Goal: Communication & Community: Participate in discussion

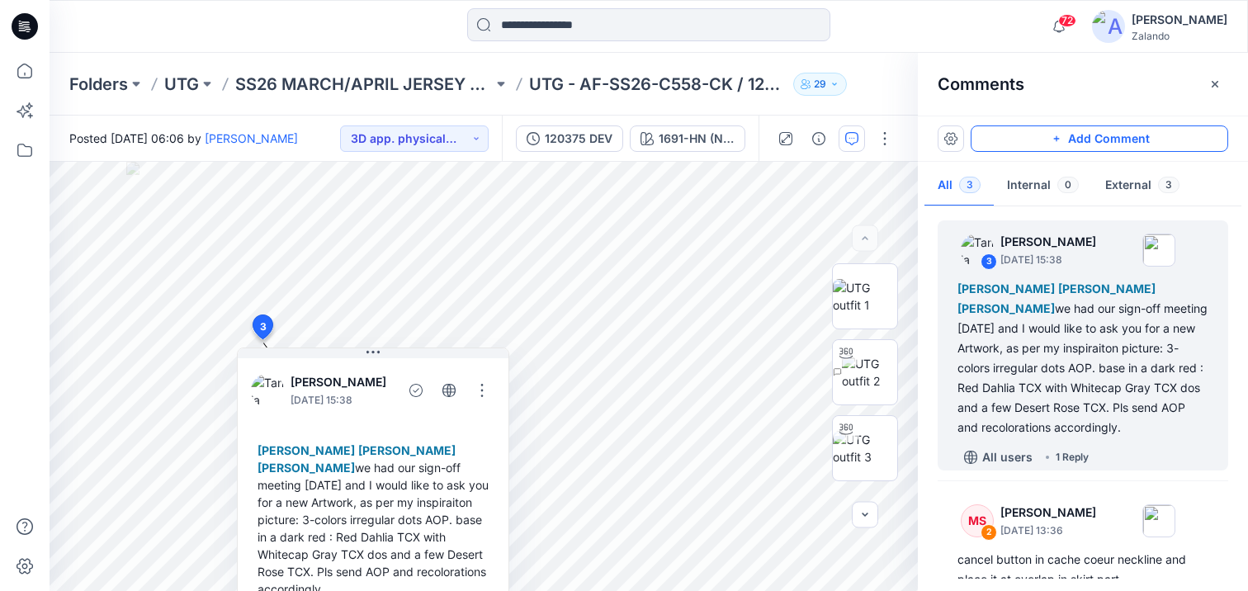
scroll to position [225, 0]
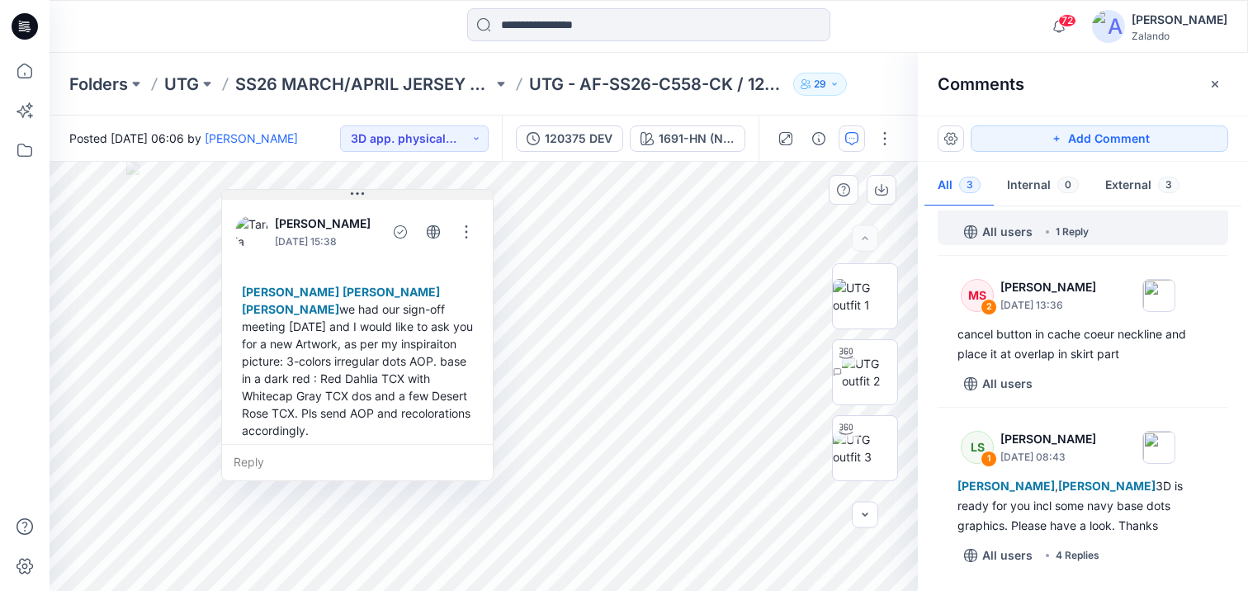
drag, startPoint x: 378, startPoint y: 356, endPoint x: 356, endPoint y: 187, distance: 169.8
click at [356, 187] on icon at bounding box center [357, 193] width 13 height 13
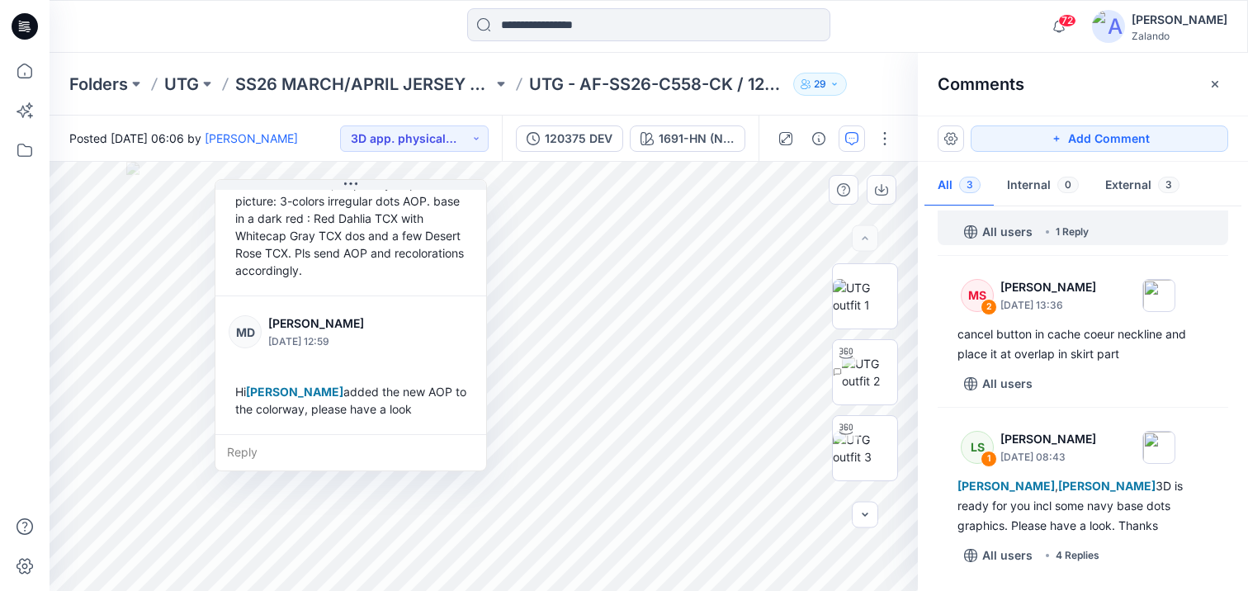
scroll to position [168, 0]
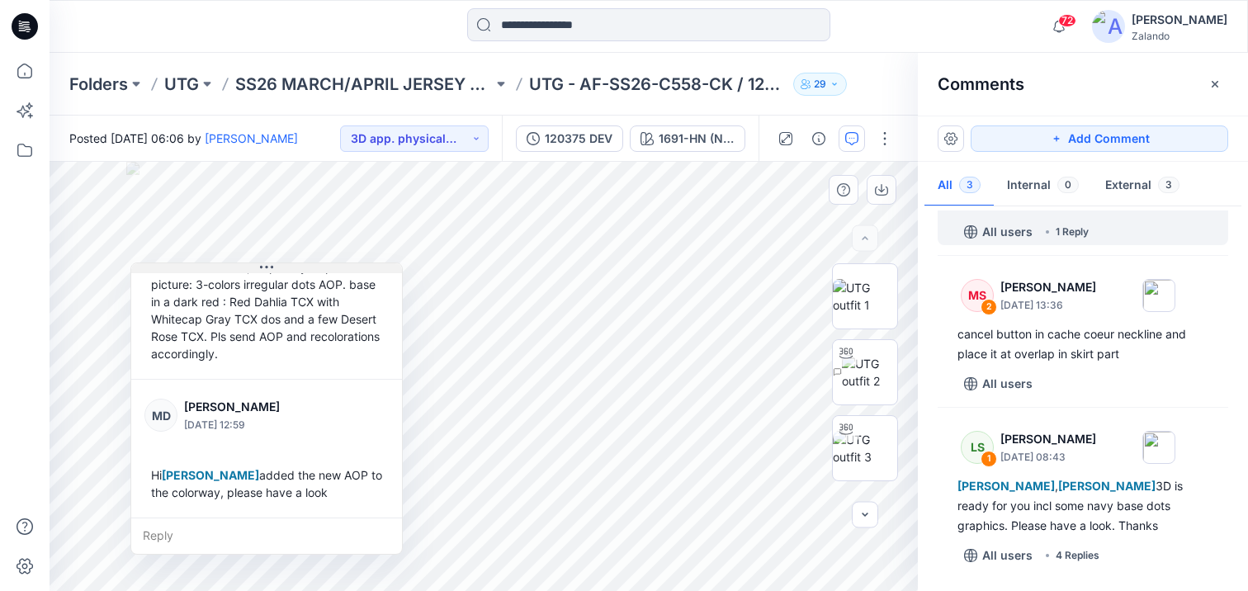
drag, startPoint x: 354, startPoint y: 181, endPoint x: 234, endPoint y: 266, distance: 146.8
click at [260, 267] on icon at bounding box center [266, 267] width 13 height 13
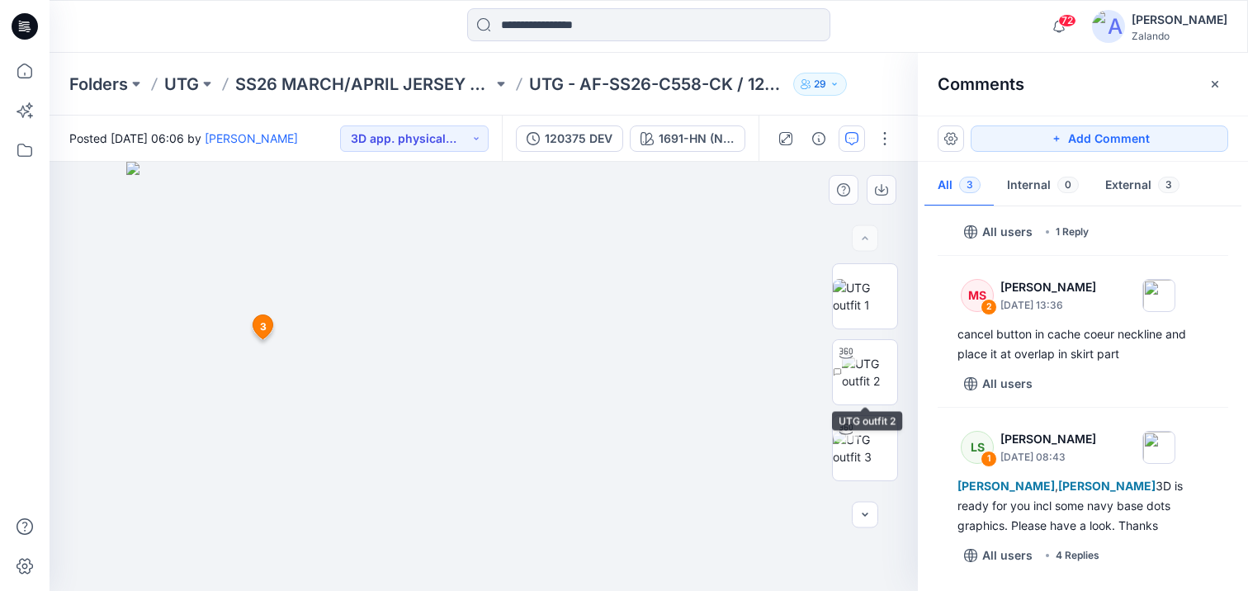
click at [766, 403] on img at bounding box center [484, 376] width 716 height 429
click at [869, 283] on img at bounding box center [865, 296] width 64 height 35
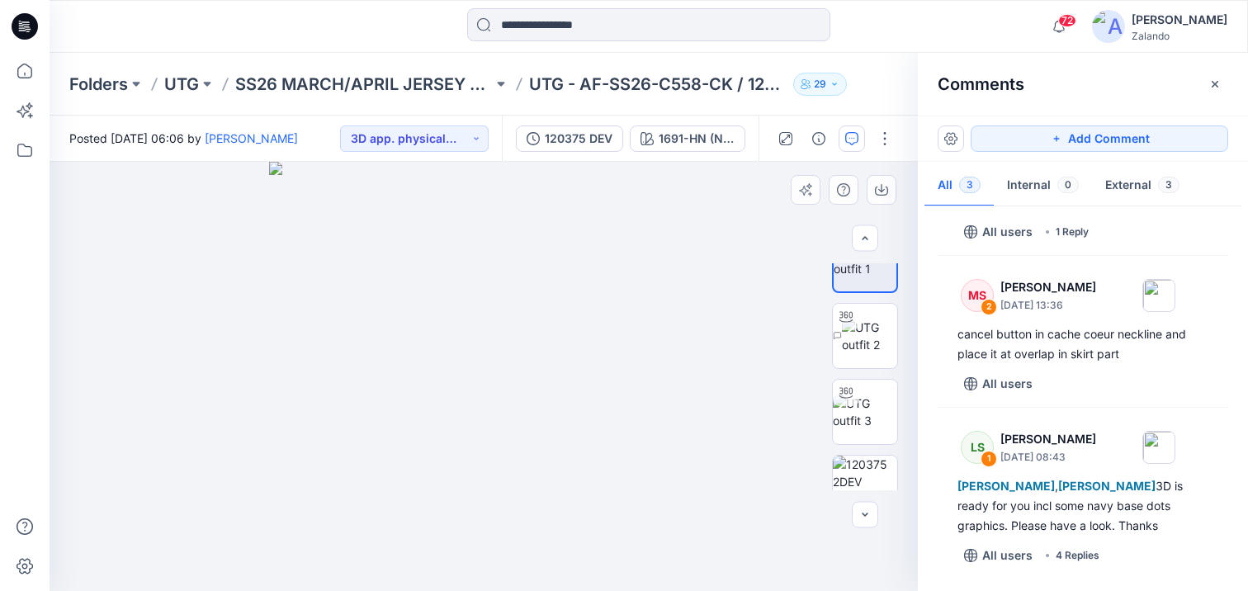
scroll to position [0, 0]
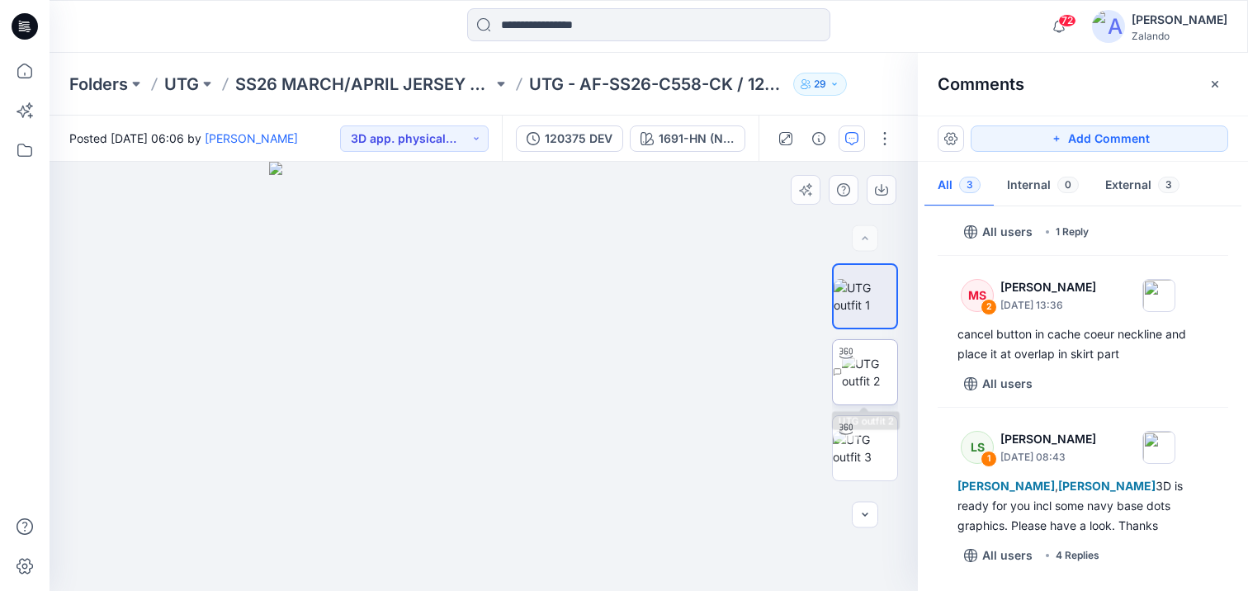
click at [876, 355] on img at bounding box center [869, 372] width 55 height 35
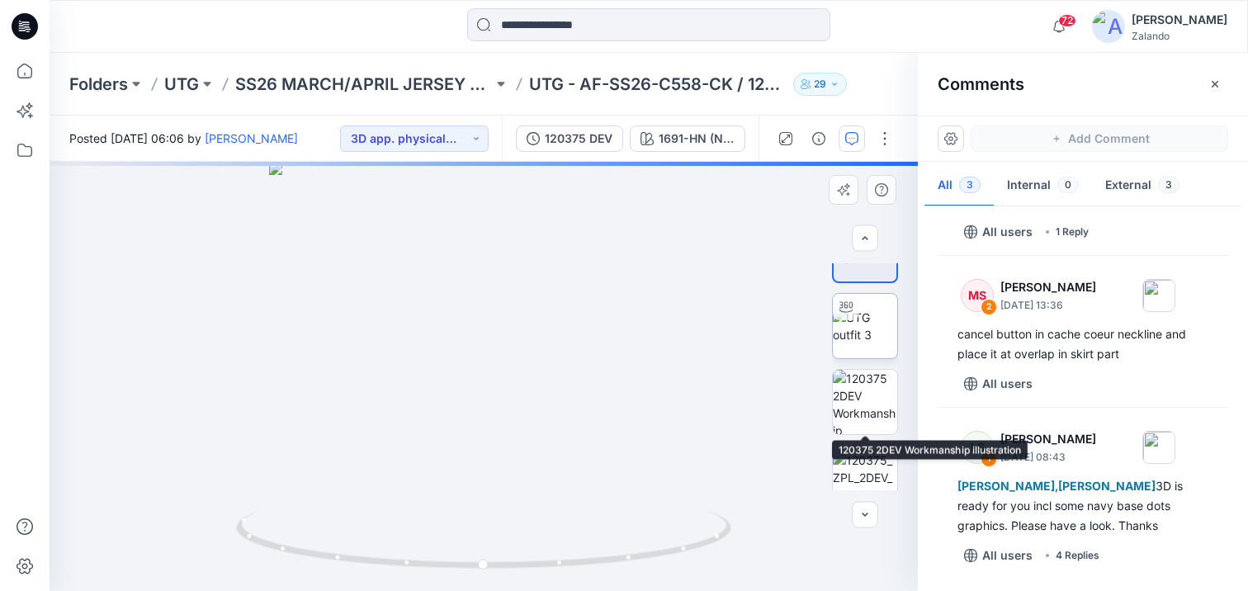
scroll to position [125, 0]
click at [865, 325] on img at bounding box center [865, 322] width 64 height 35
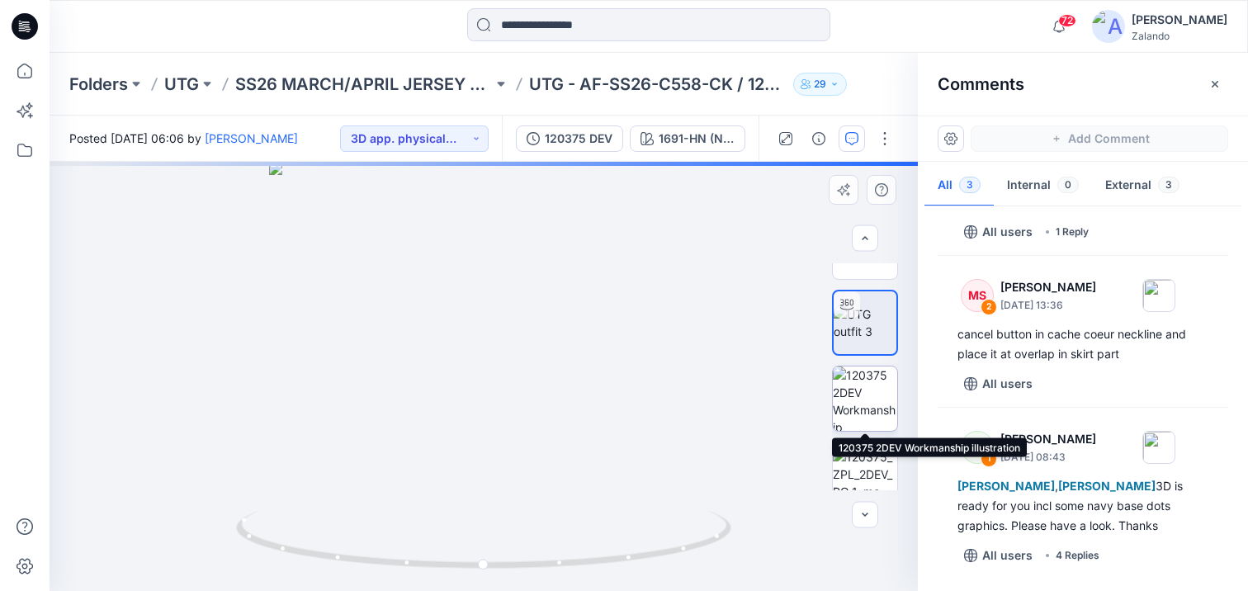
click at [855, 406] on img at bounding box center [865, 398] width 64 height 64
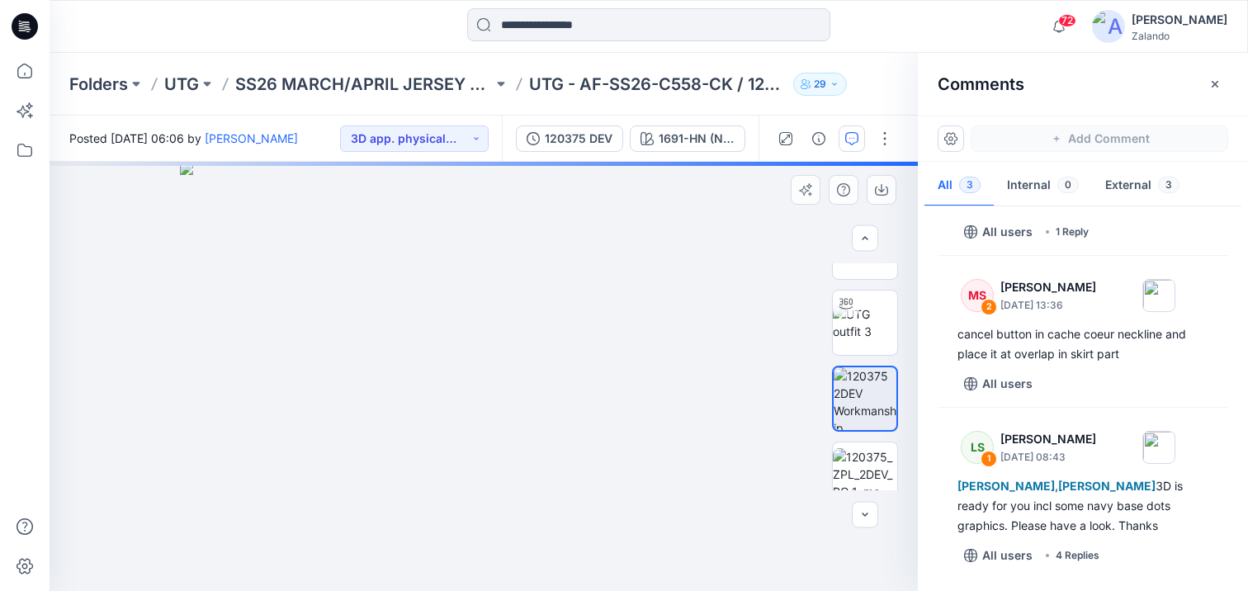
scroll to position [206, 0]
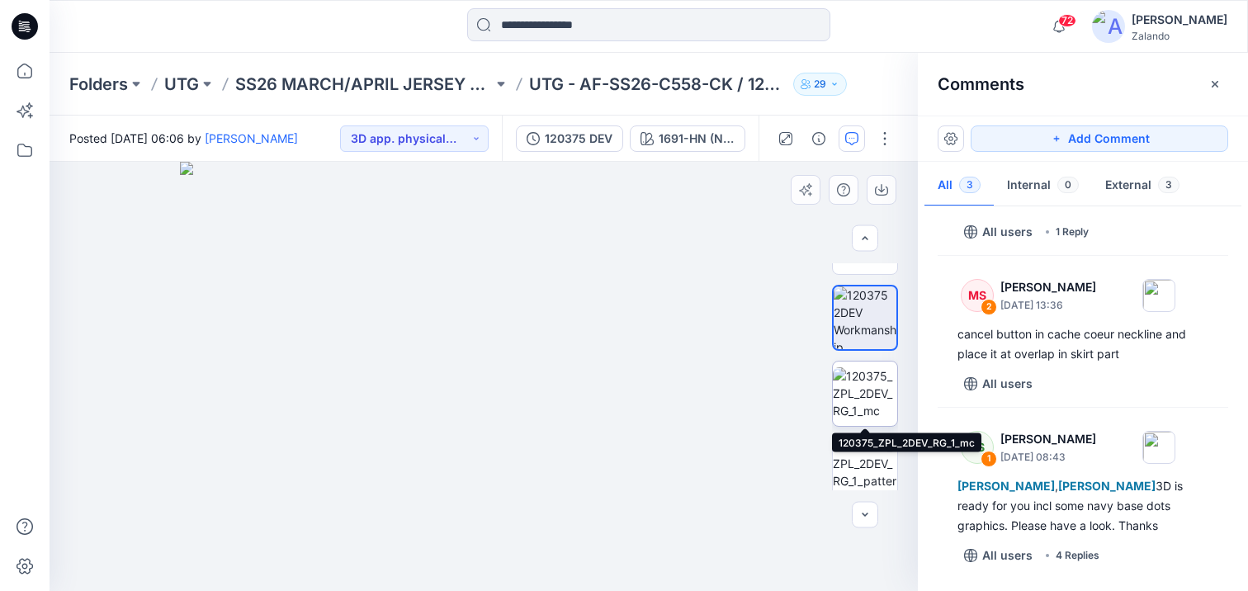
click at [875, 400] on img at bounding box center [865, 393] width 64 height 52
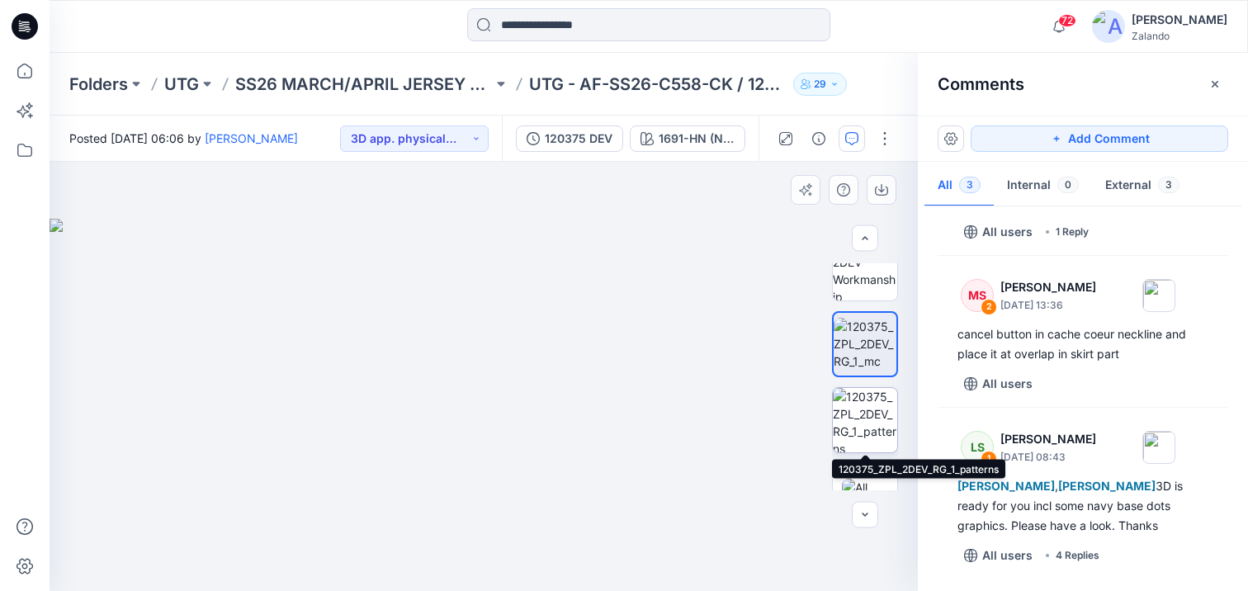
click at [875, 408] on img at bounding box center [865, 420] width 64 height 64
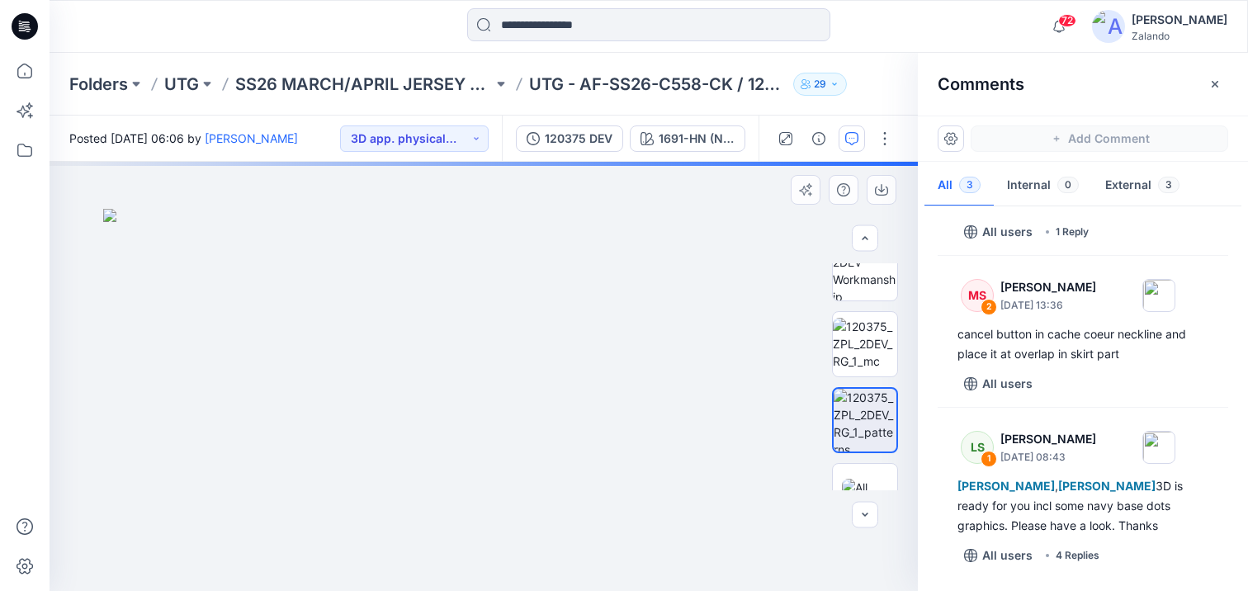
scroll to position [295, 0]
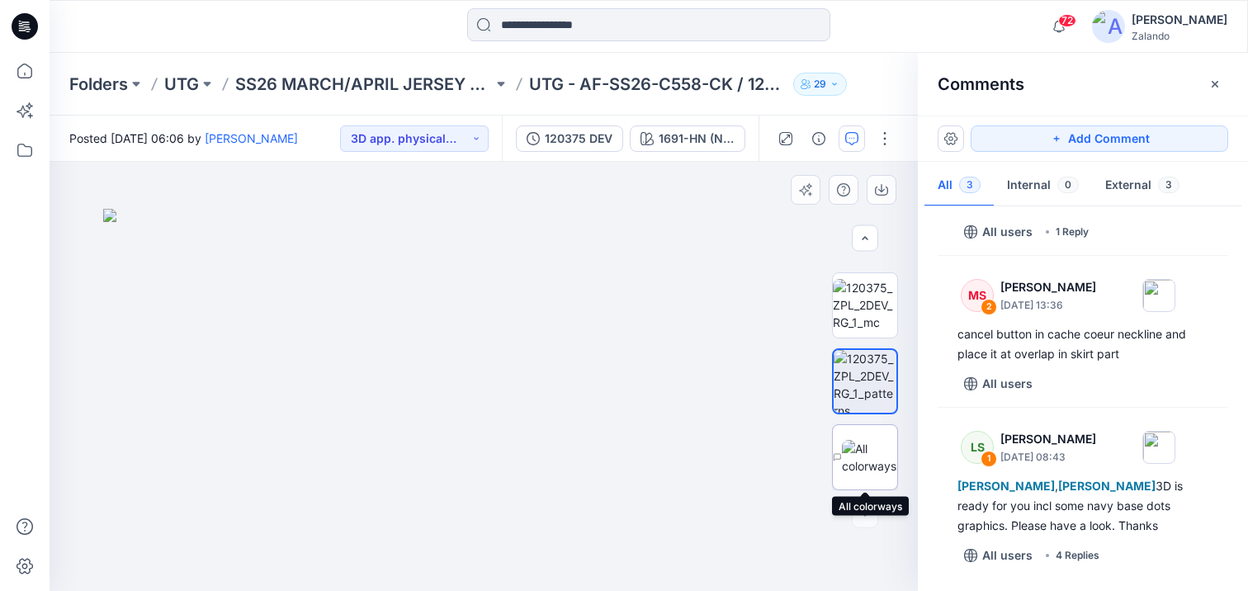
click at [874, 446] on img at bounding box center [869, 457] width 55 height 35
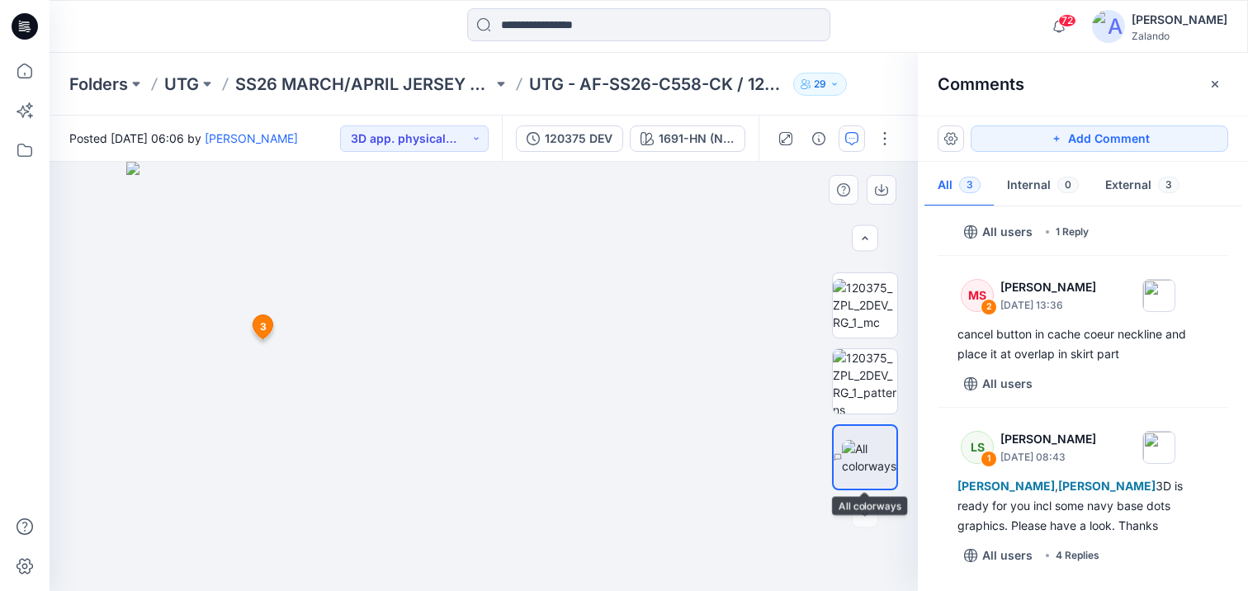
click at [876, 461] on img at bounding box center [869, 457] width 54 height 35
click at [768, 361] on img at bounding box center [484, 376] width 716 height 429
click at [872, 446] on img at bounding box center [869, 457] width 54 height 35
click at [763, 372] on img at bounding box center [484, 376] width 716 height 429
click at [300, 392] on img at bounding box center [483, 360] width 825 height 462
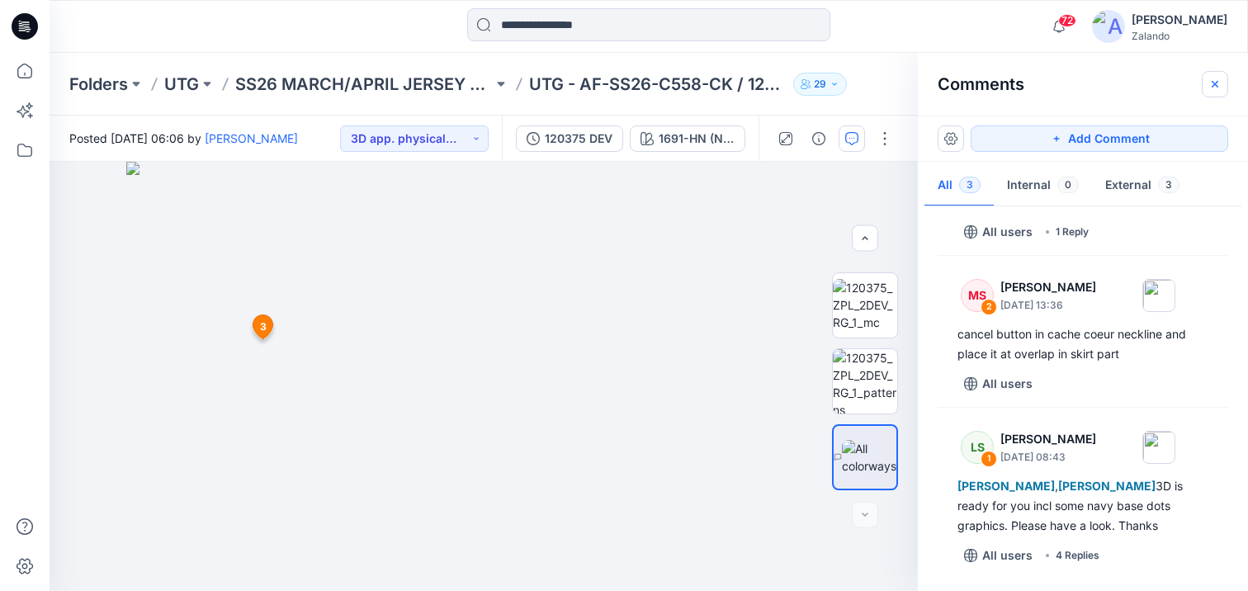
click at [1221, 83] on icon "button" at bounding box center [1214, 84] width 13 height 13
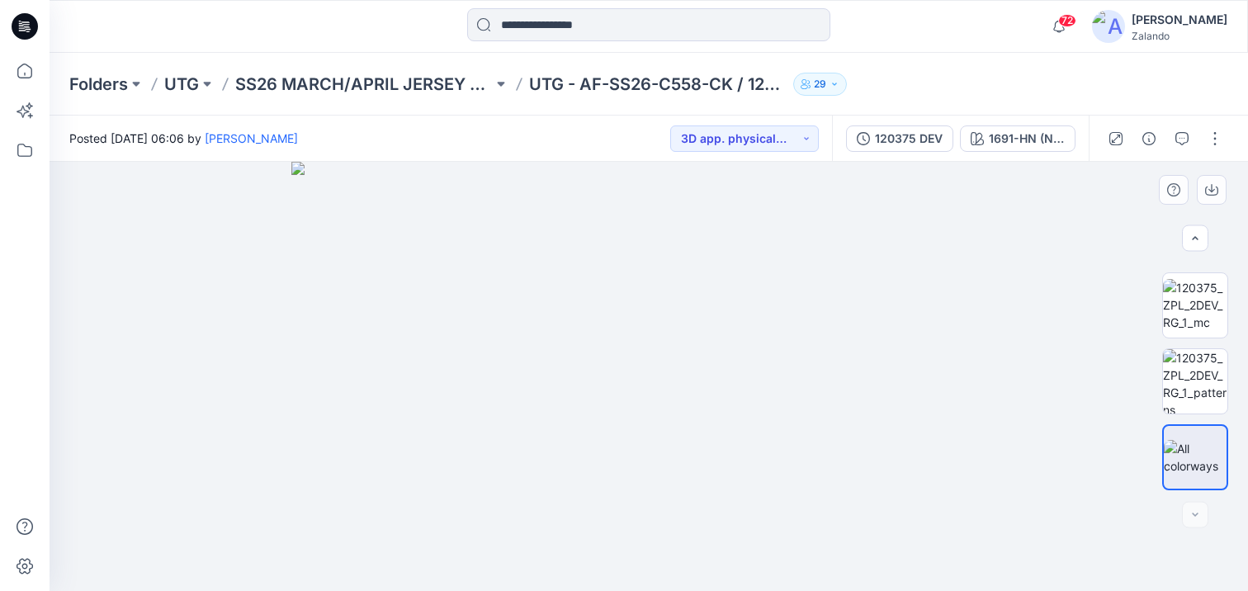
click at [934, 371] on img at bounding box center [649, 376] width 716 height 429
click at [1193, 146] on button "button" at bounding box center [1182, 138] width 26 height 26
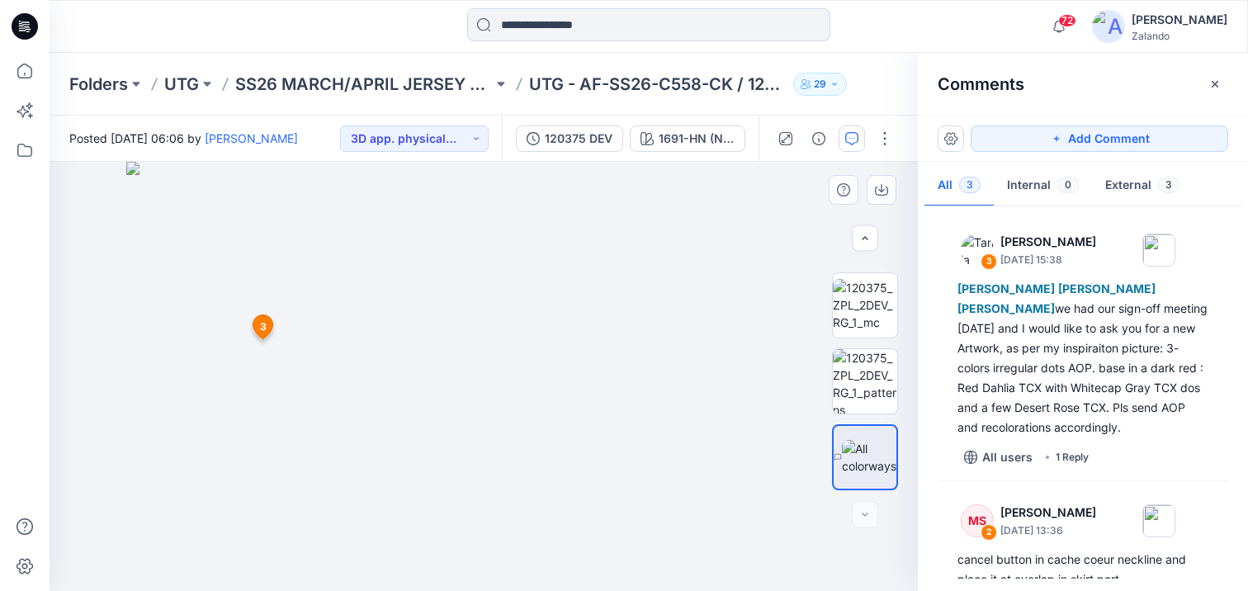
click at [736, 398] on img at bounding box center [484, 376] width 716 height 429
click at [1066, 138] on button "Add Comment" at bounding box center [1099, 138] width 257 height 26
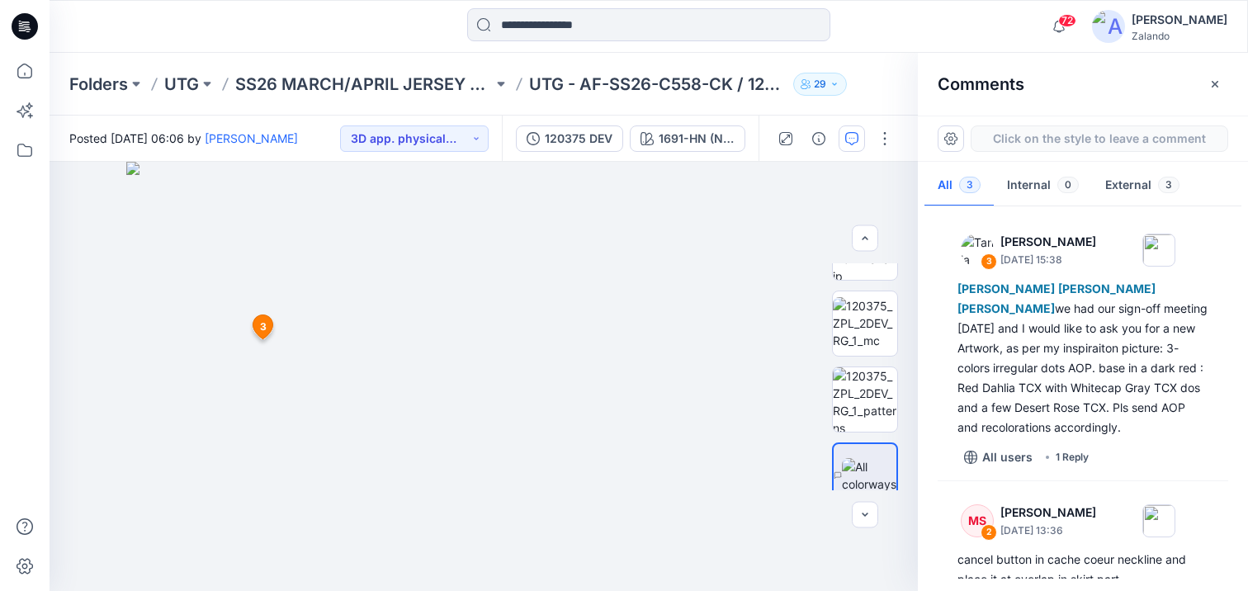
click at [1109, 180] on button "External 3" at bounding box center [1142, 186] width 101 height 42
click at [1112, 181] on button "External 3" at bounding box center [1142, 186] width 101 height 42
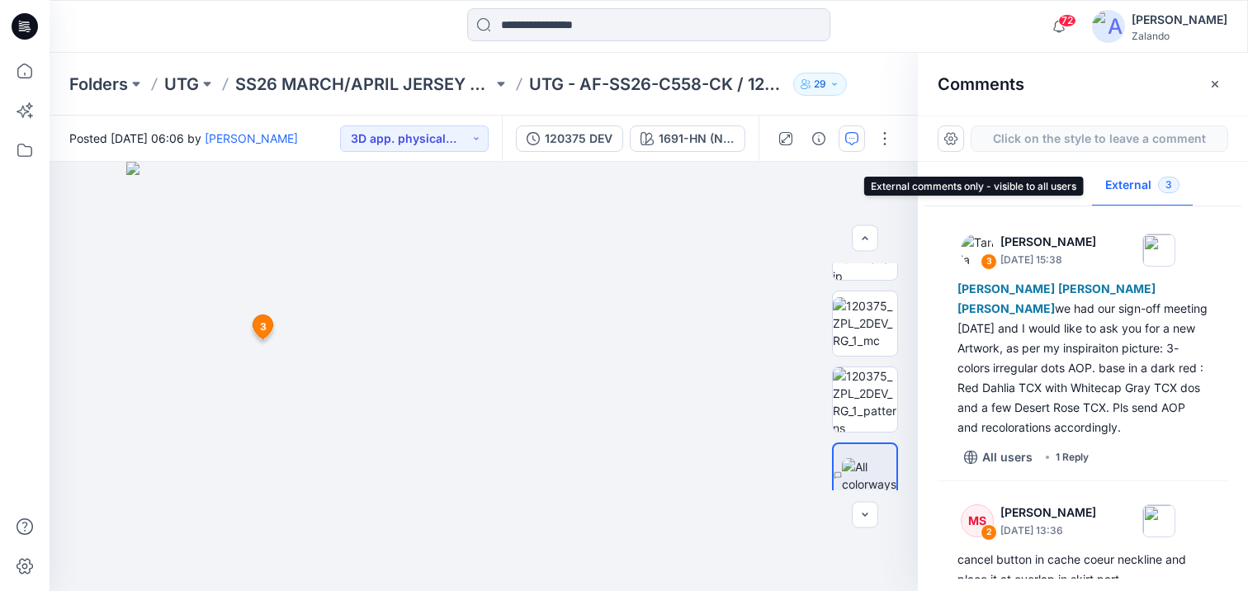
click at [1119, 188] on button "External 3" at bounding box center [1142, 186] width 101 height 42
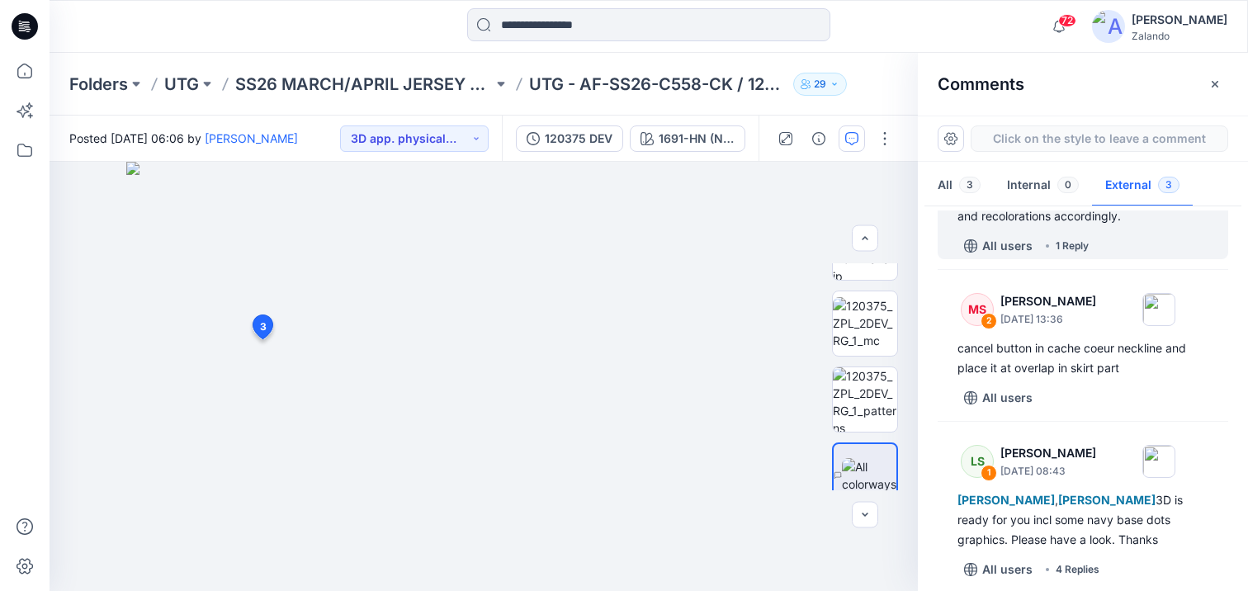
scroll to position [225, 0]
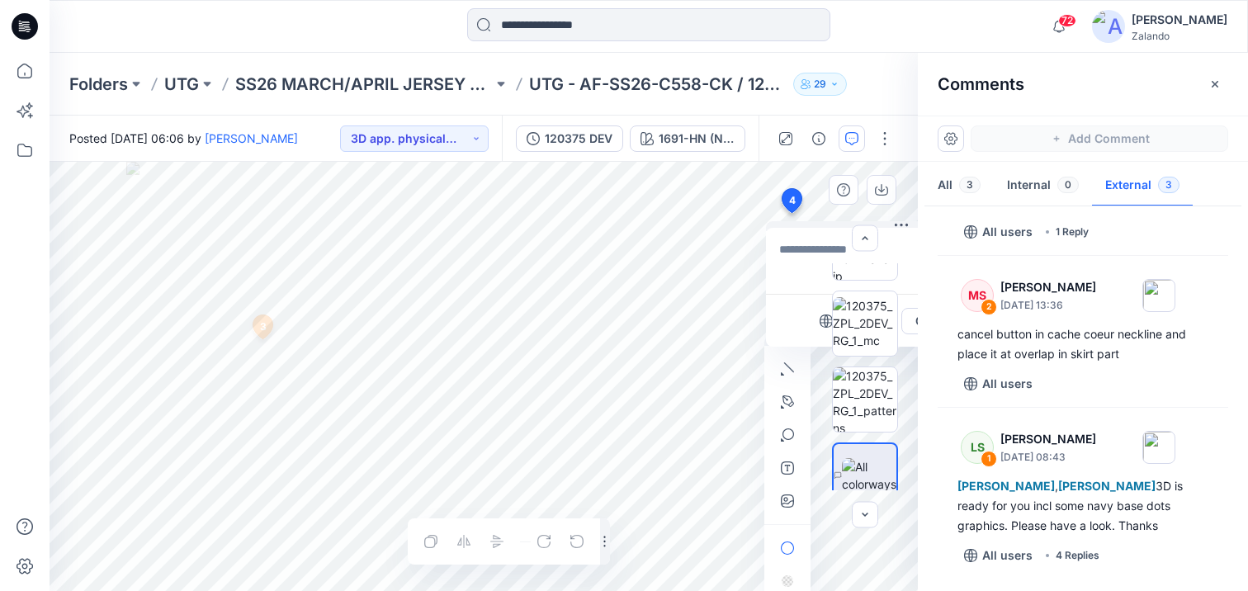
click at [791, 213] on div "4 All users Cancel Post 1 LS Lise Stougaard July 30, 2025 08:43 Tania Baumeiste…" at bounding box center [484, 376] width 868 height 429
click at [1219, 83] on icon "button" at bounding box center [1214, 84] width 13 height 13
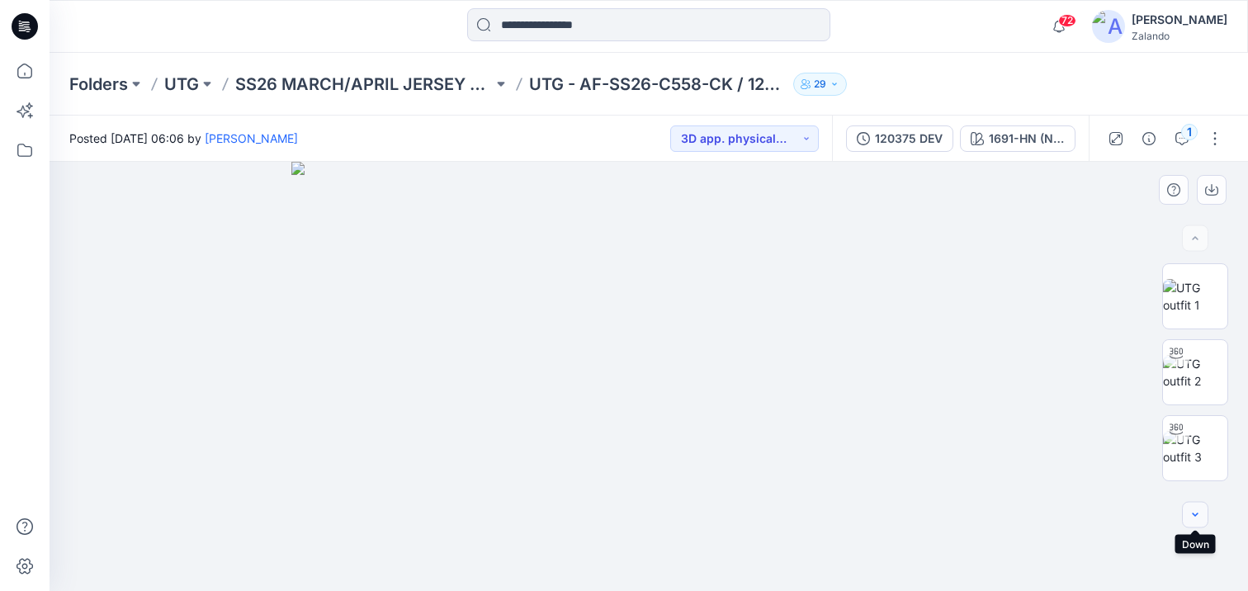
click at [1202, 518] on button "button" at bounding box center [1195, 515] width 26 height 26
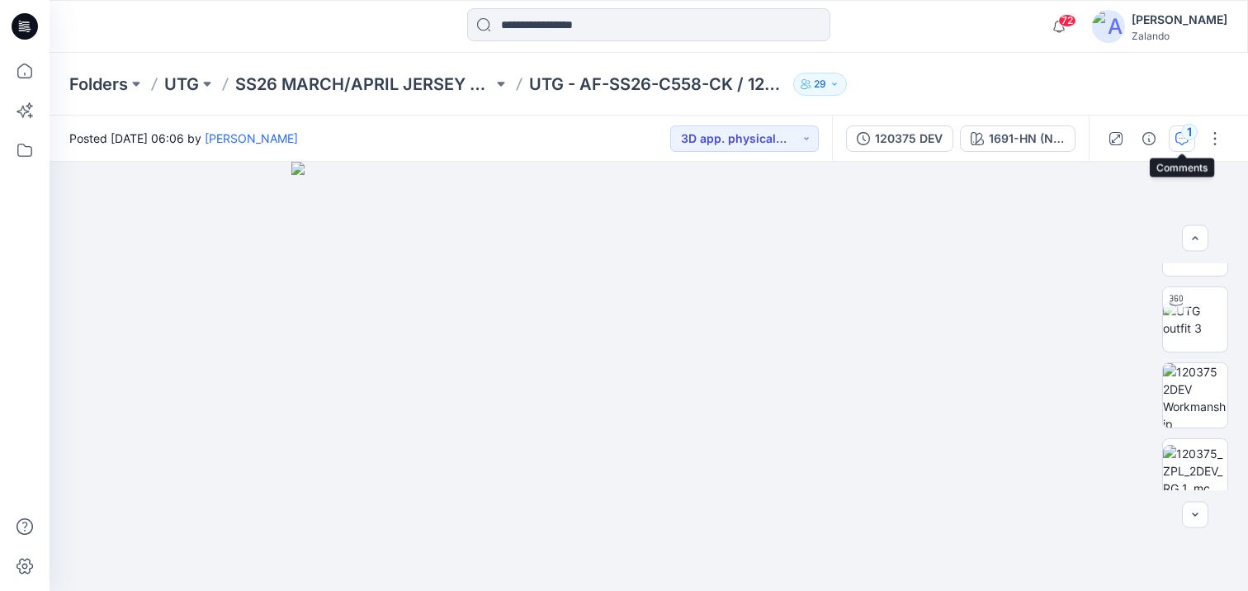
click at [1179, 144] on icon "button" at bounding box center [1181, 138] width 13 height 13
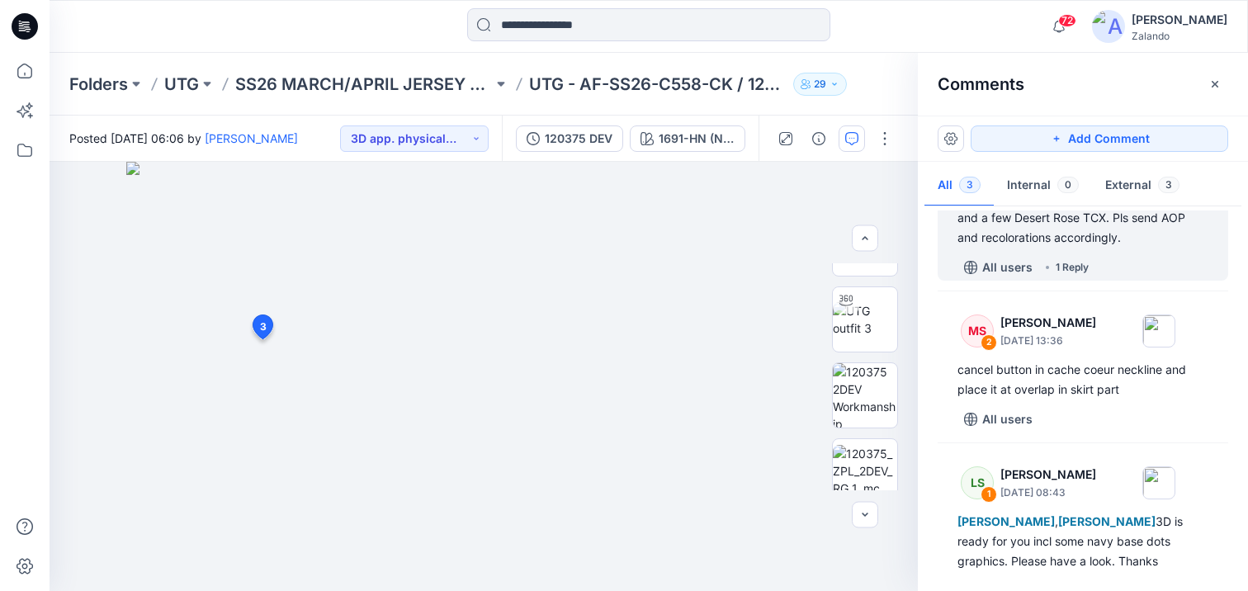
scroll to position [225, 0]
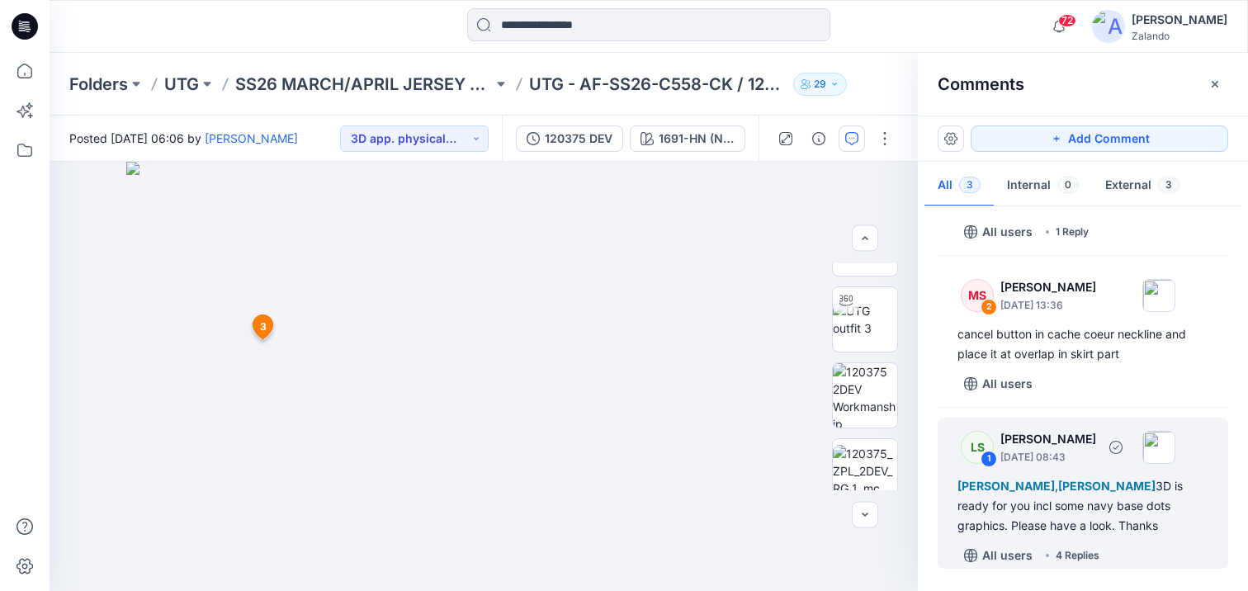
click at [1142, 559] on div "All users 4 Replies" at bounding box center [1092, 555] width 271 height 26
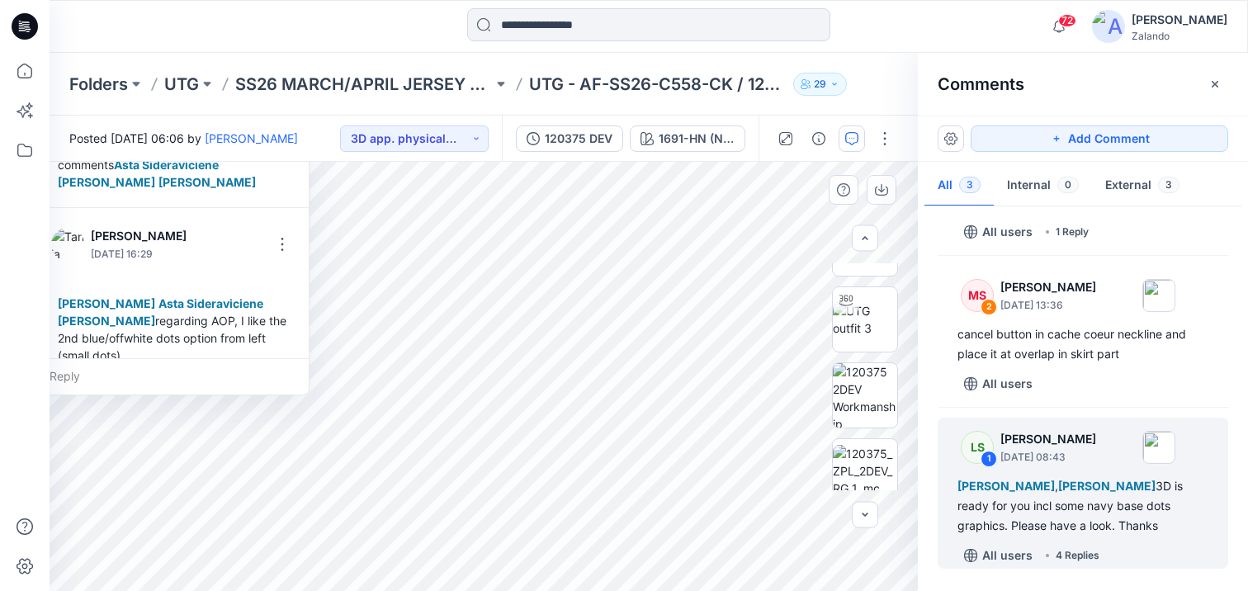
scroll to position [757, 0]
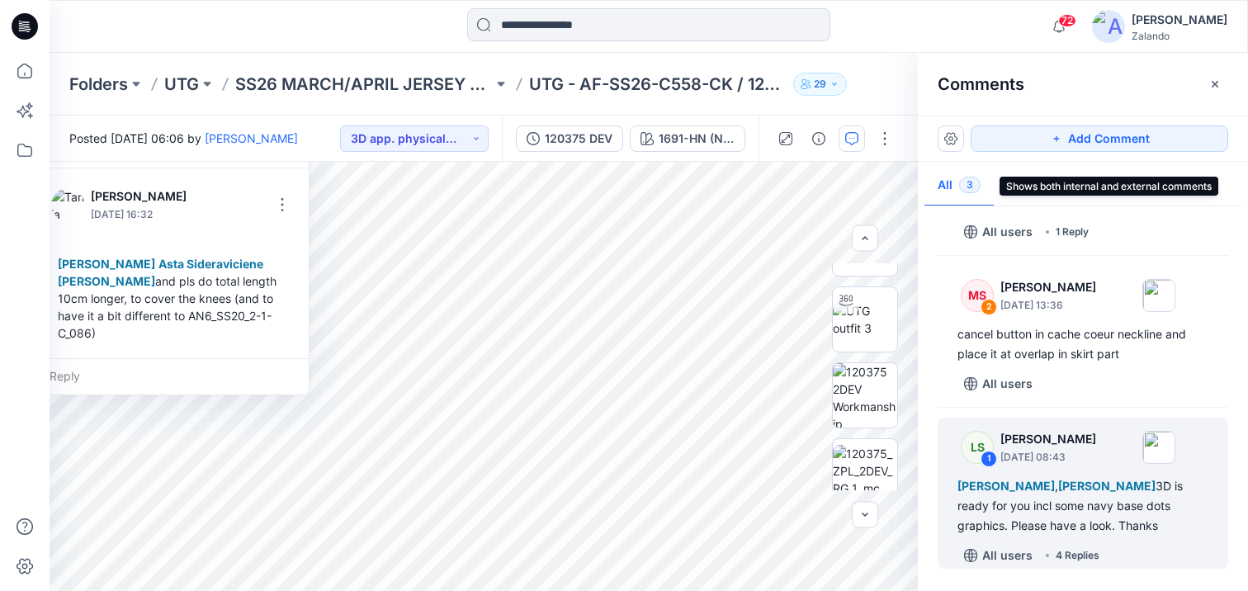
click at [946, 183] on button "All 3" at bounding box center [958, 186] width 69 height 42
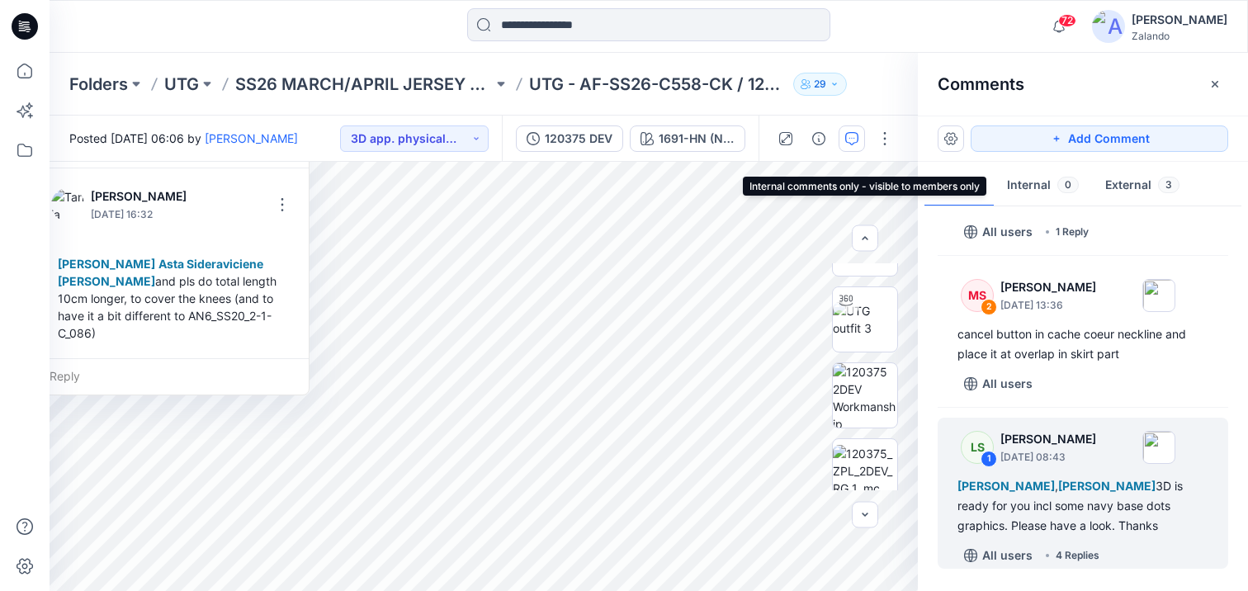
click at [1025, 184] on button "Internal 0" at bounding box center [1043, 186] width 98 height 42
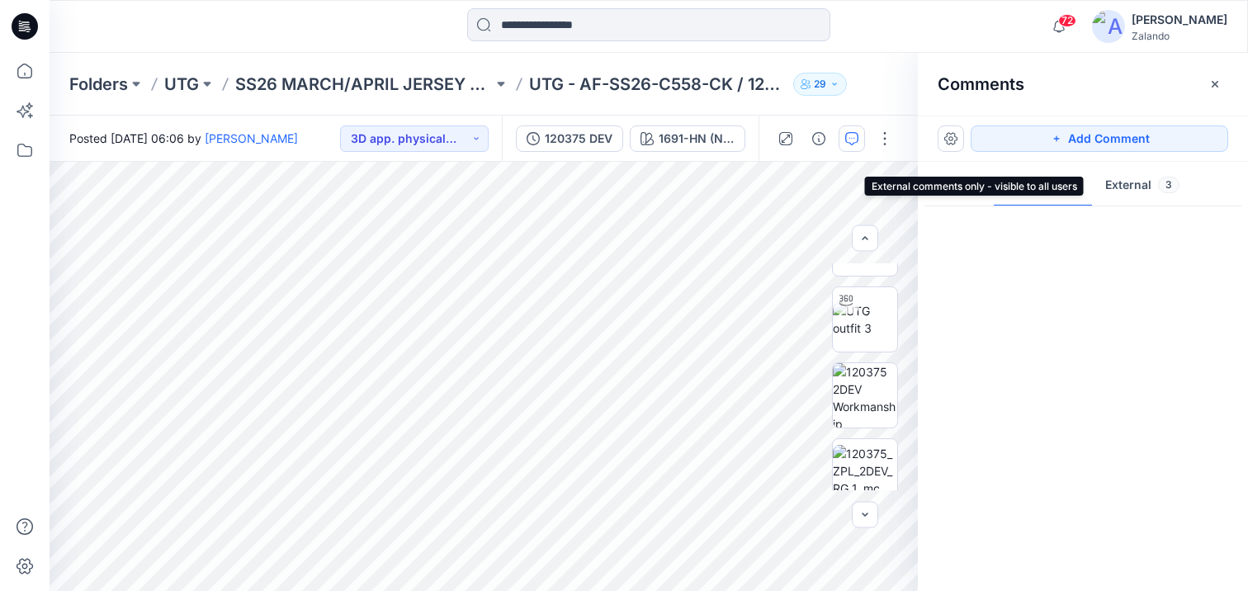
click at [1108, 182] on button "External 3" at bounding box center [1142, 186] width 101 height 42
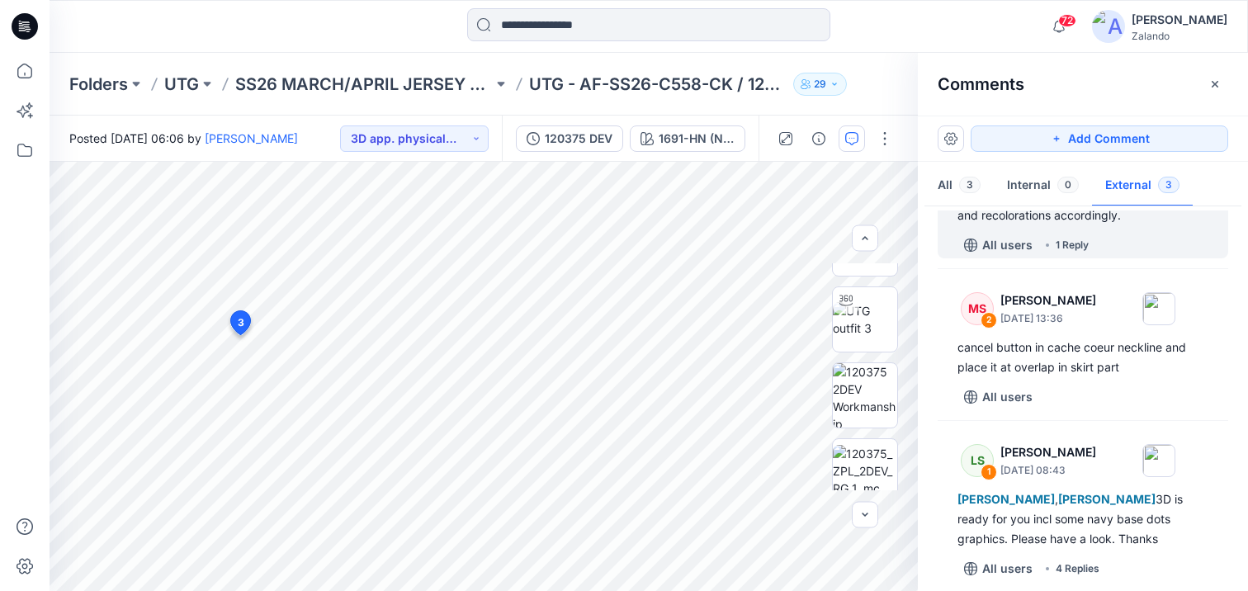
scroll to position [225, 0]
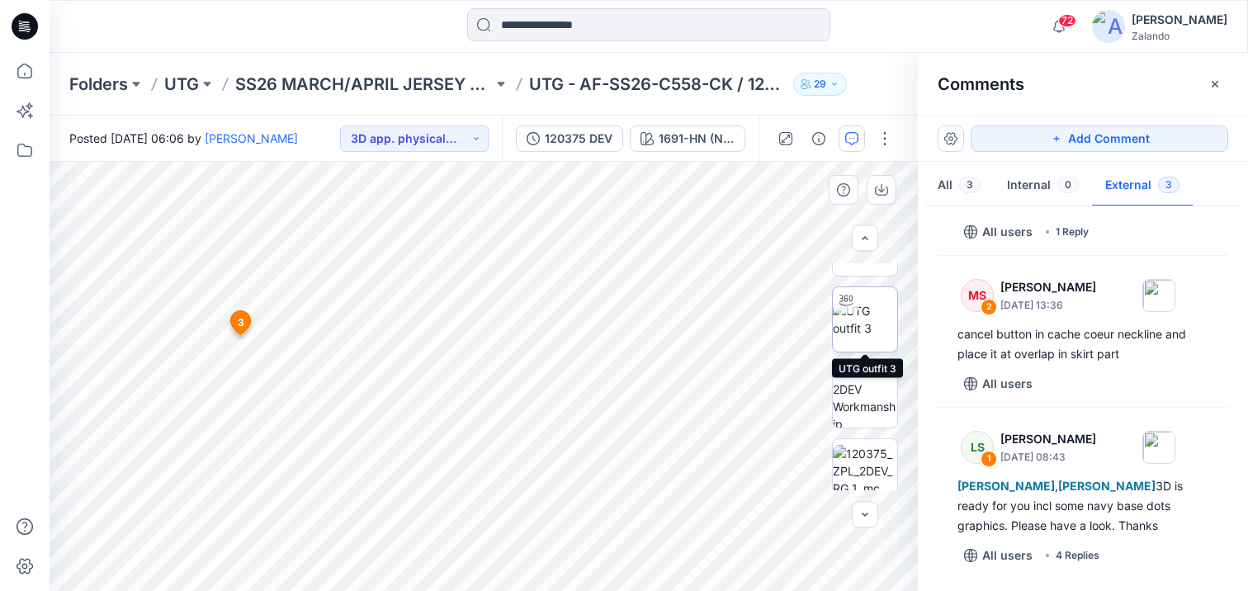
click at [873, 320] on img at bounding box center [865, 319] width 64 height 35
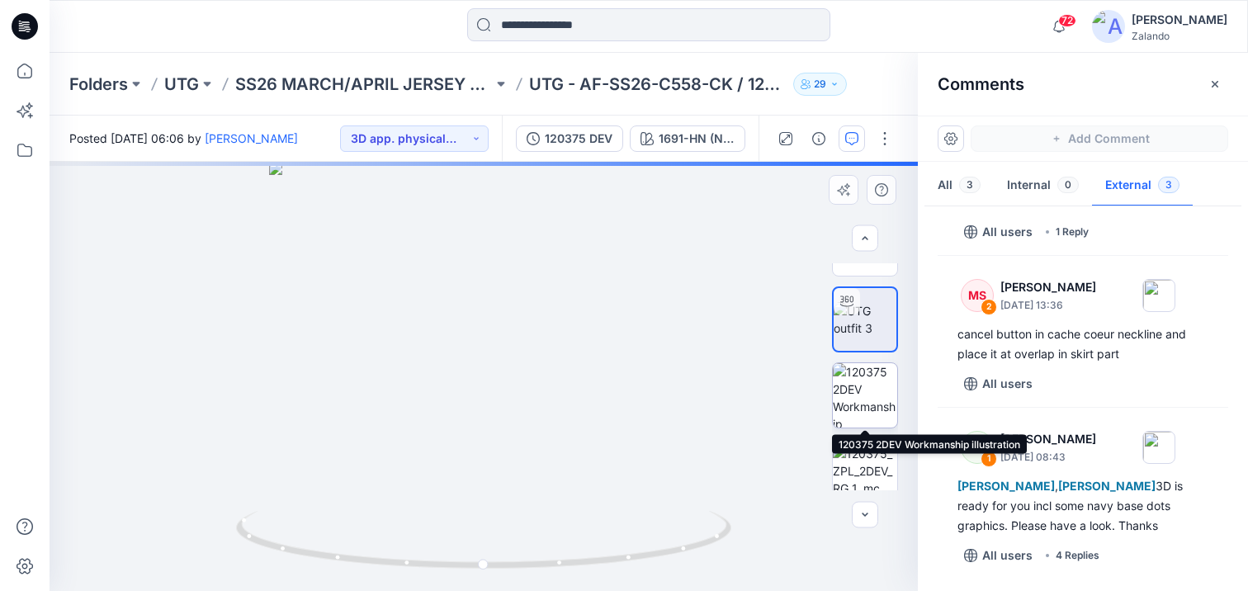
scroll to position [0, 0]
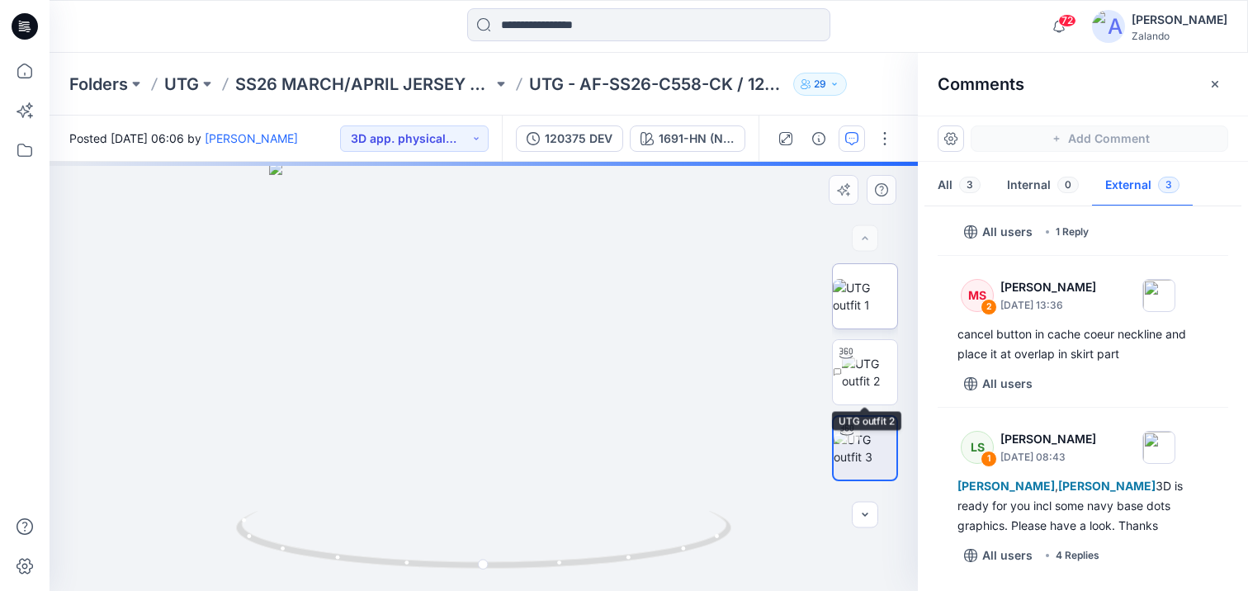
click at [873, 311] on img at bounding box center [865, 296] width 64 height 35
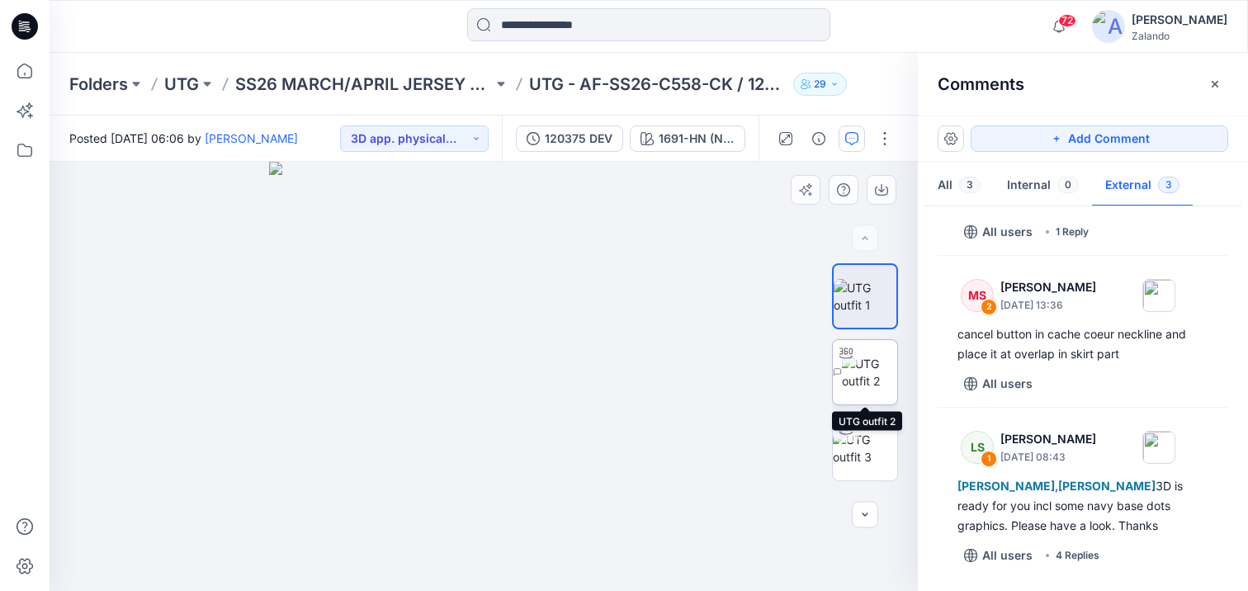
click at [875, 378] on img at bounding box center [869, 372] width 55 height 35
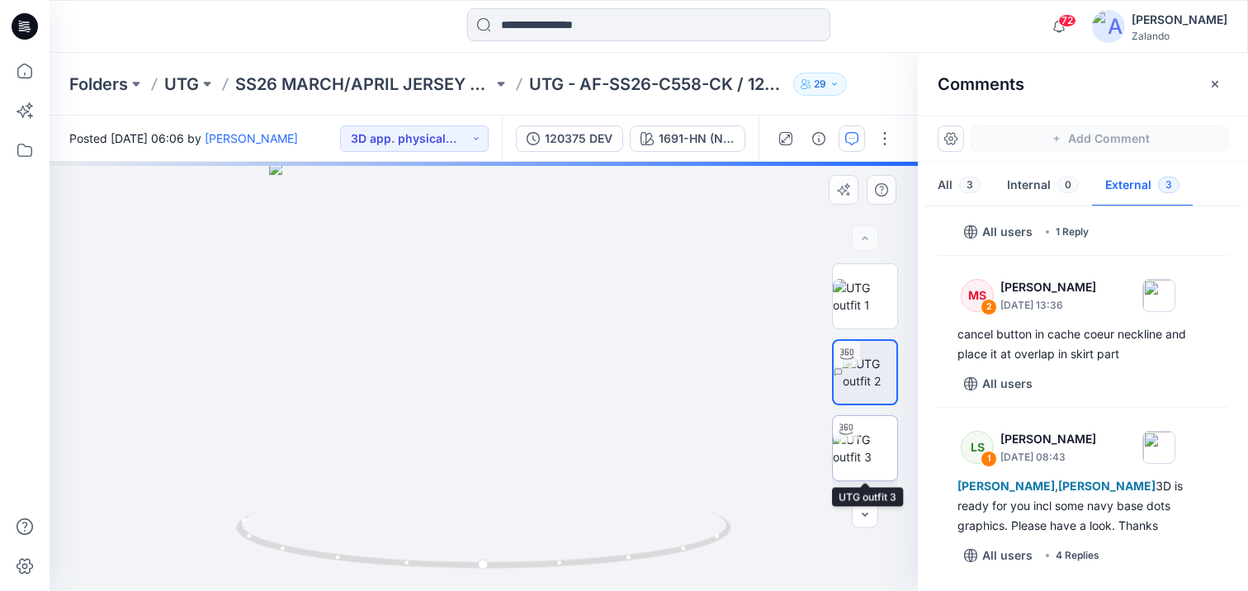
click at [873, 437] on img at bounding box center [865, 448] width 64 height 35
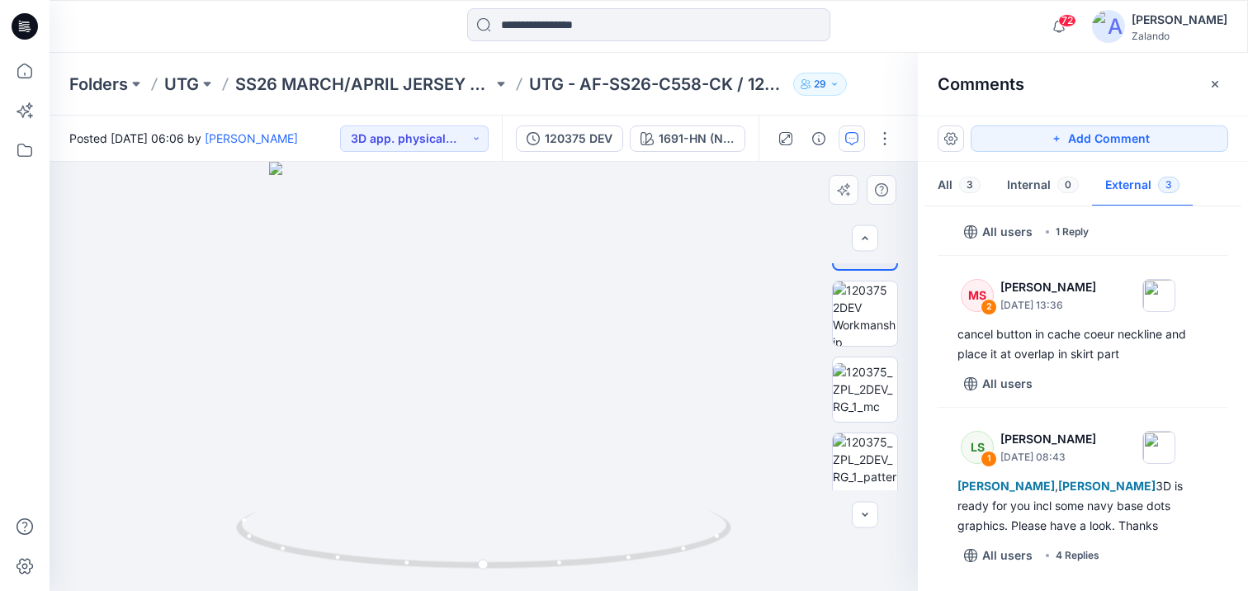
scroll to position [295, 0]
click at [869, 512] on div at bounding box center [865, 515] width 26 height 26
click at [869, 472] on img at bounding box center [869, 457] width 55 height 35
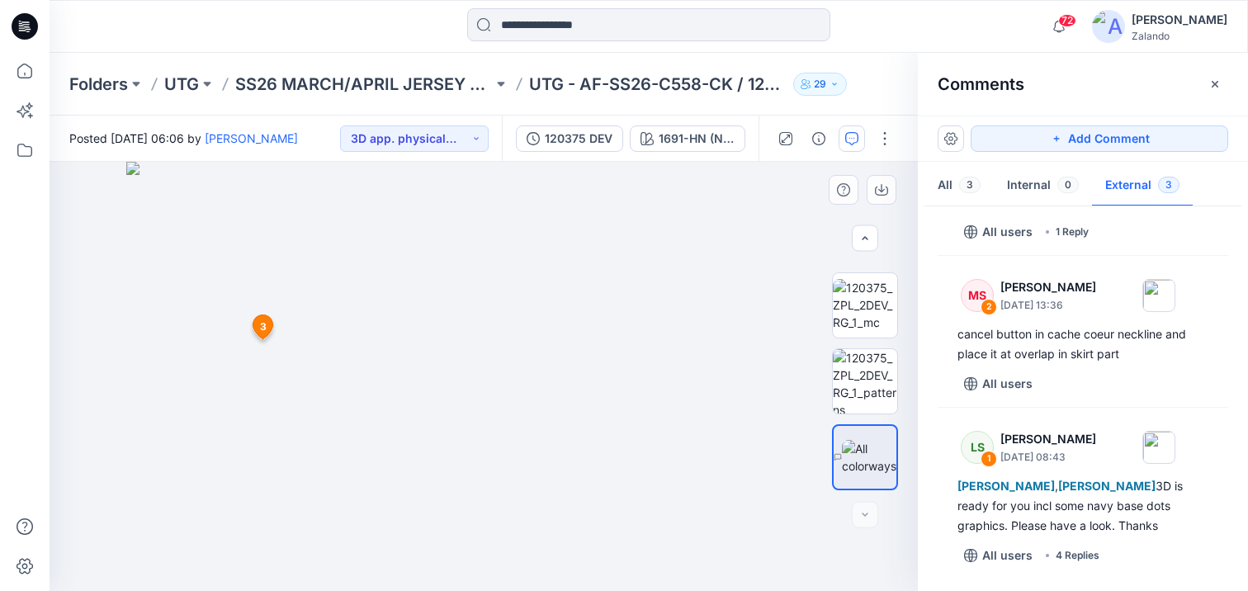
click at [758, 457] on img at bounding box center [484, 376] width 716 height 429
click at [260, 328] on span "3" at bounding box center [263, 326] width 7 height 15
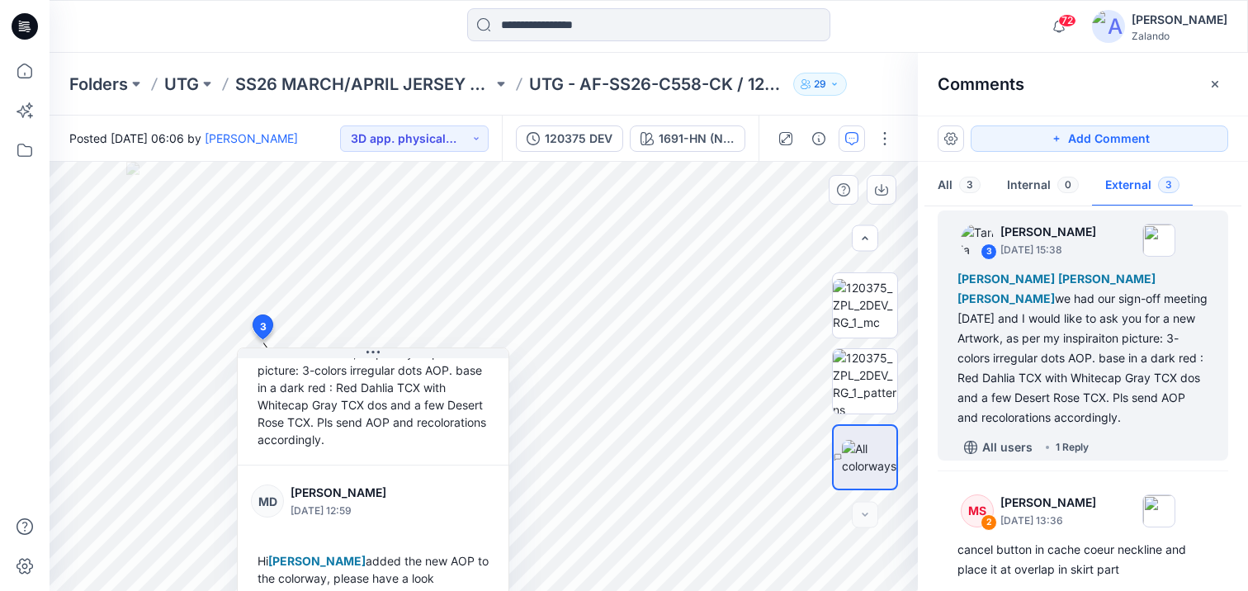
scroll to position [168, 0]
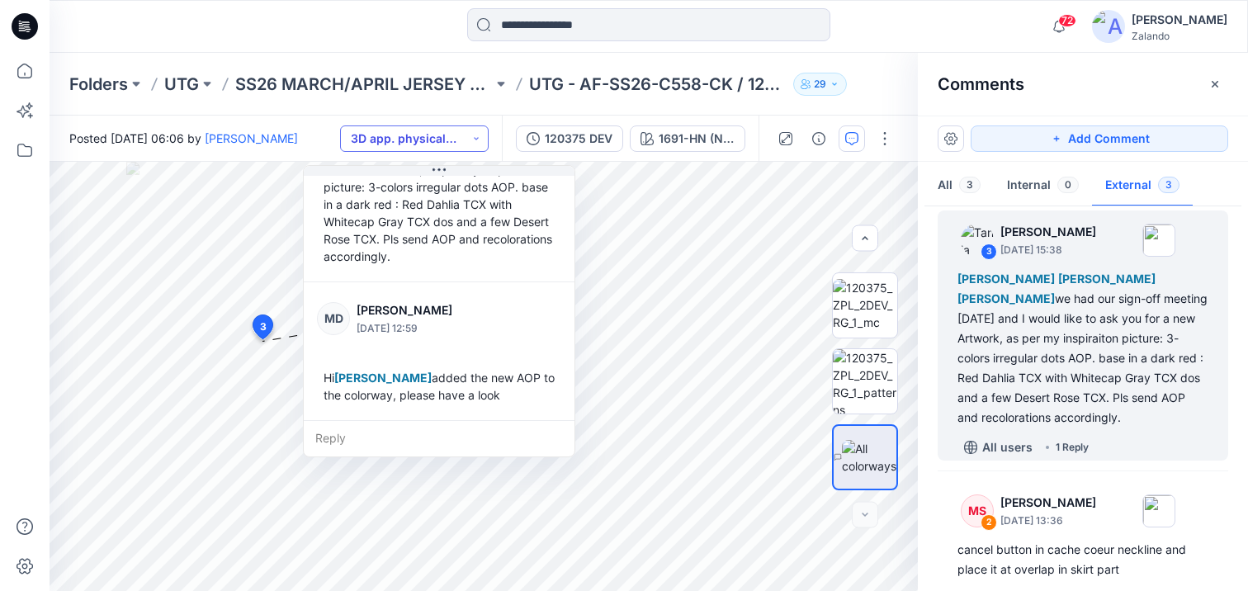
drag, startPoint x: 383, startPoint y: 357, endPoint x: 434, endPoint y: 144, distance: 218.2
click at [434, 144] on div "Posted [DATE] 06:06 by [PERSON_NAME] 3D app. physical sample req. 120375 DEV 16…" at bounding box center [649, 353] width 1198 height 475
click at [369, 443] on div "Reply" at bounding box center [440, 438] width 271 height 36
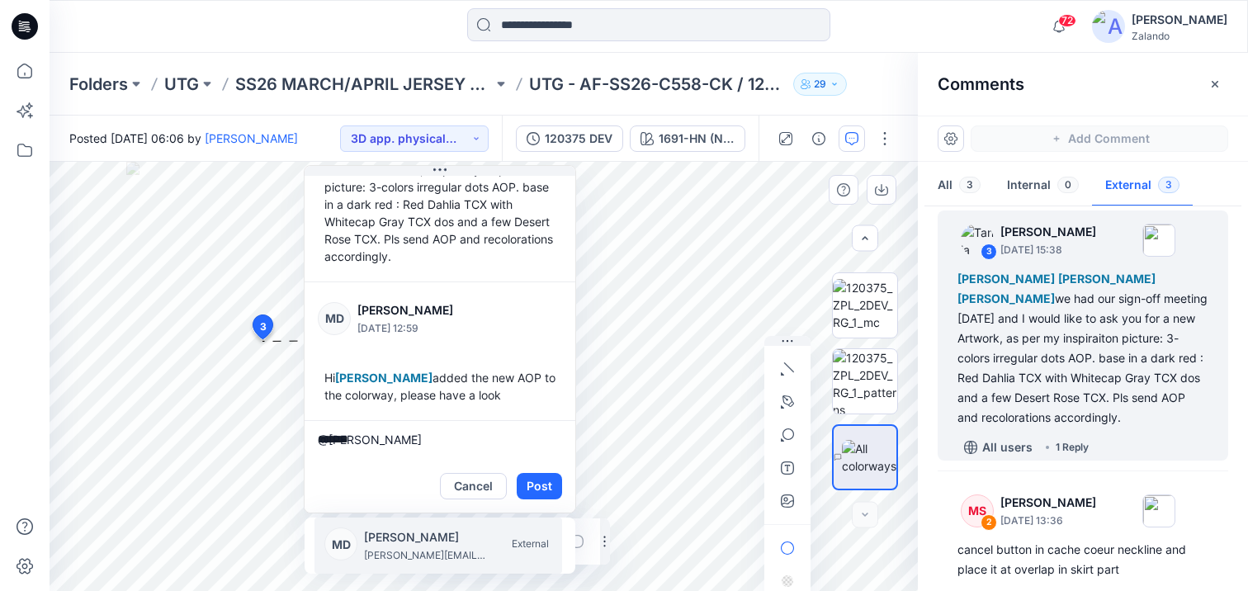
click at [393, 527] on li "MD [PERSON_NAME] [PERSON_NAME][EMAIL_ADDRESS][DOMAIN_NAME] External" at bounding box center [438, 545] width 248 height 56
drag, startPoint x: 494, startPoint y: 440, endPoint x: 422, endPoint y: 441, distance: 71.8
click at [422, 441] on textarea "**********" at bounding box center [440, 440] width 271 height 40
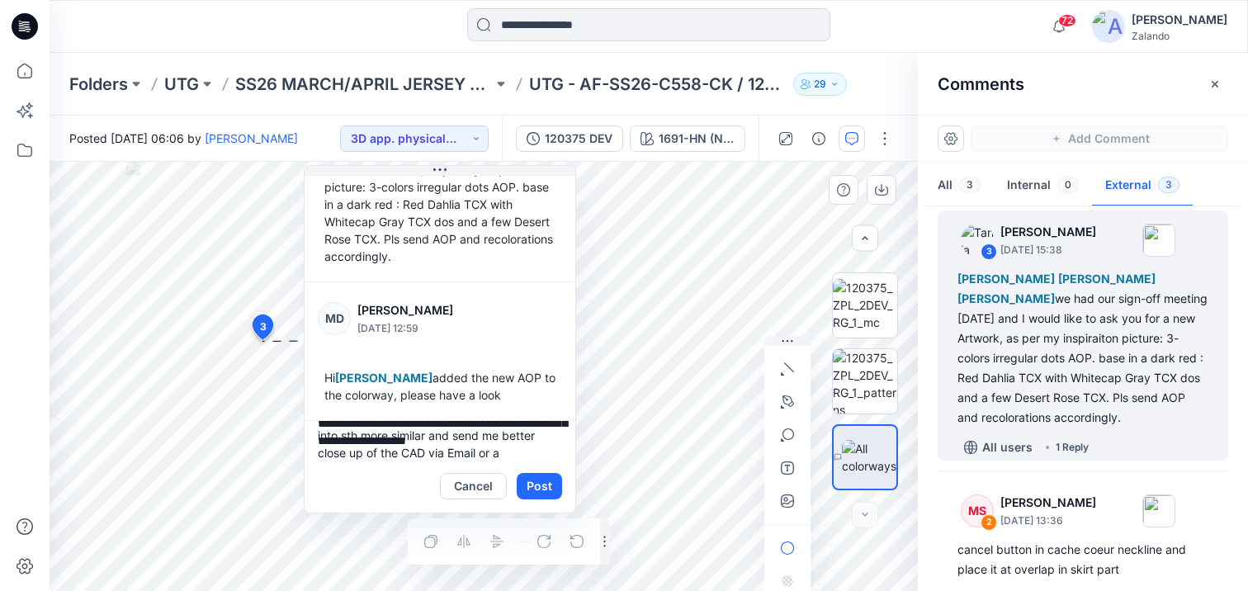
scroll to position [73, 0]
type textarea "**********"
click at [531, 483] on button "Post" at bounding box center [539, 486] width 45 height 26
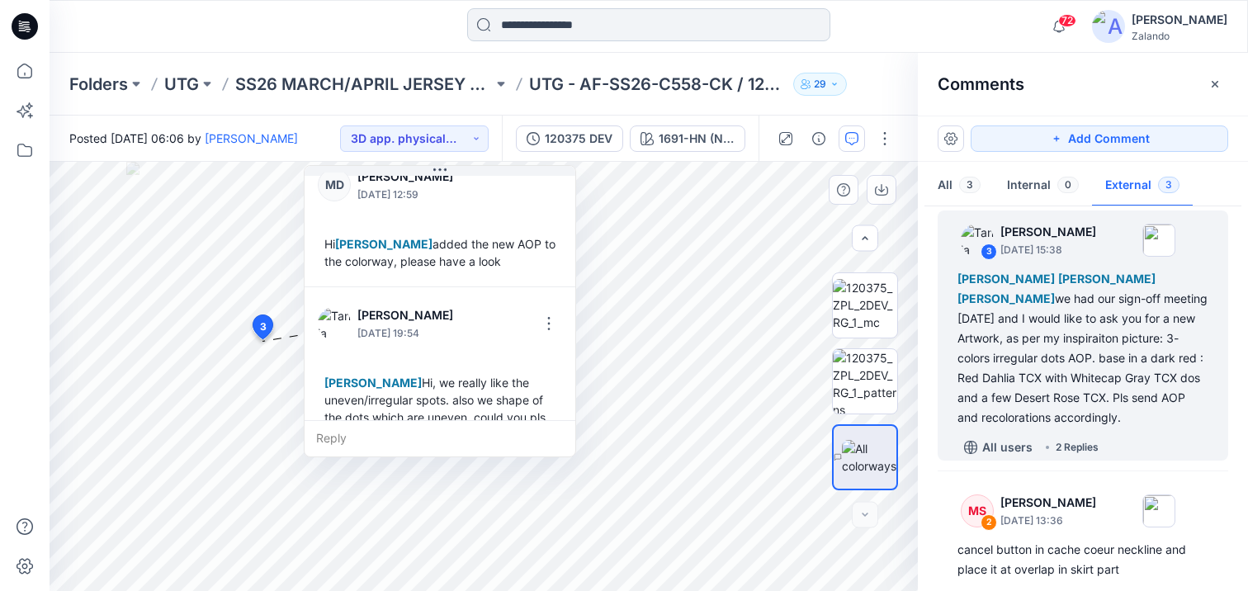
scroll to position [375, 0]
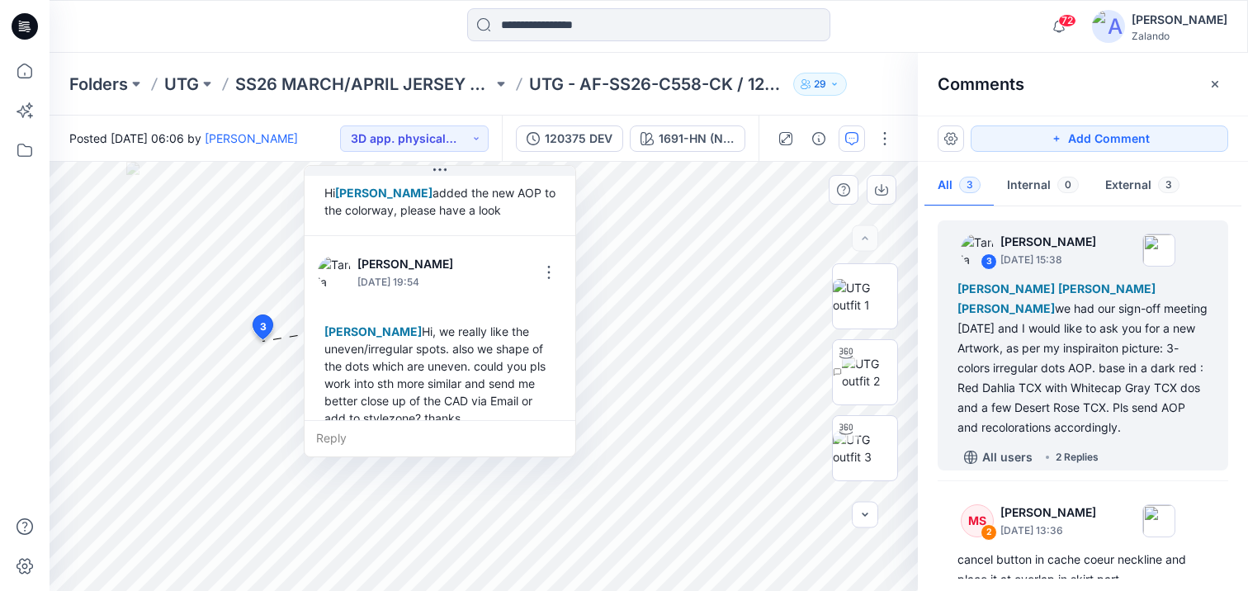
scroll to position [375, 0]
